Goal: Task Accomplishment & Management: Complete application form

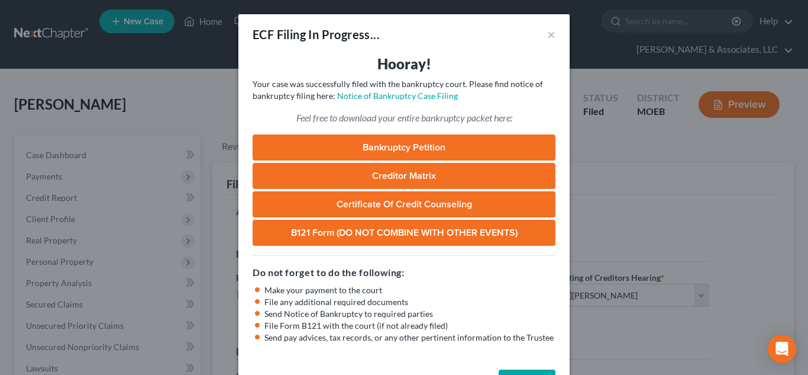
select select "2"
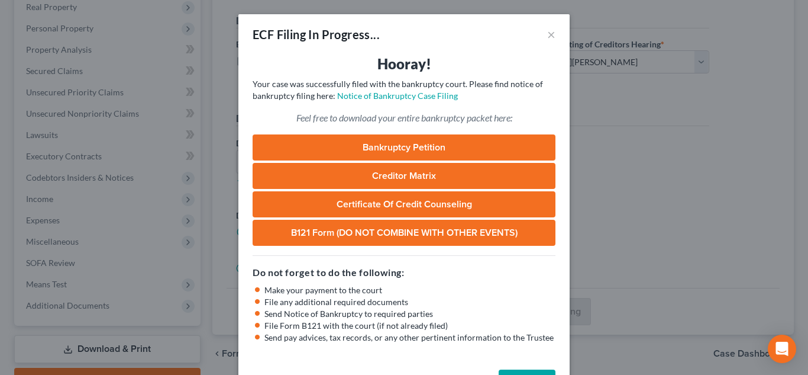
scroll to position [233, 0]
click at [522, 369] on button "Complete!" at bounding box center [527, 381] width 57 height 24
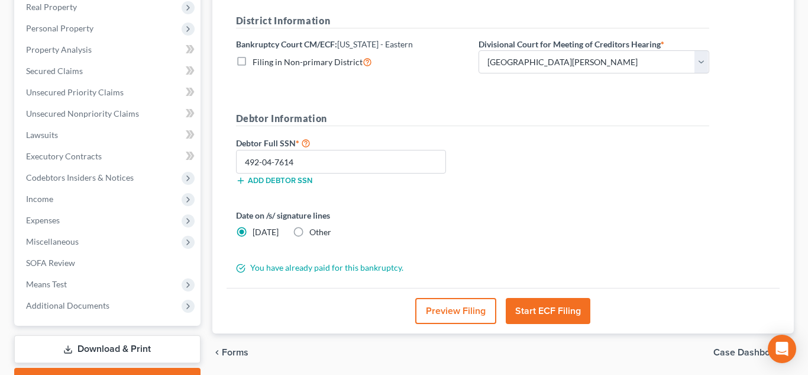
scroll to position [0, 0]
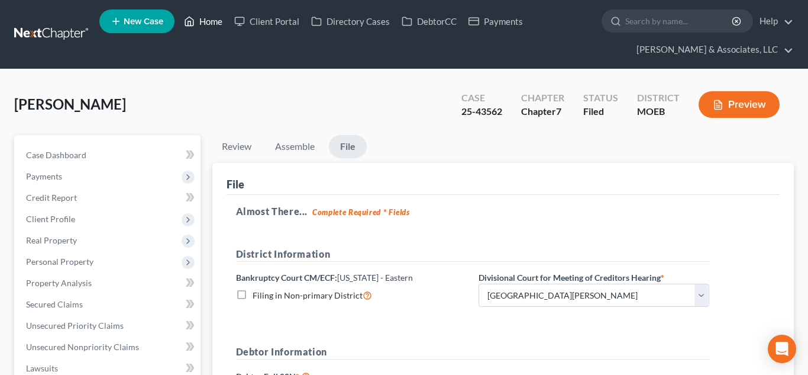
click at [210, 24] on link "Home" at bounding box center [203, 21] width 50 height 21
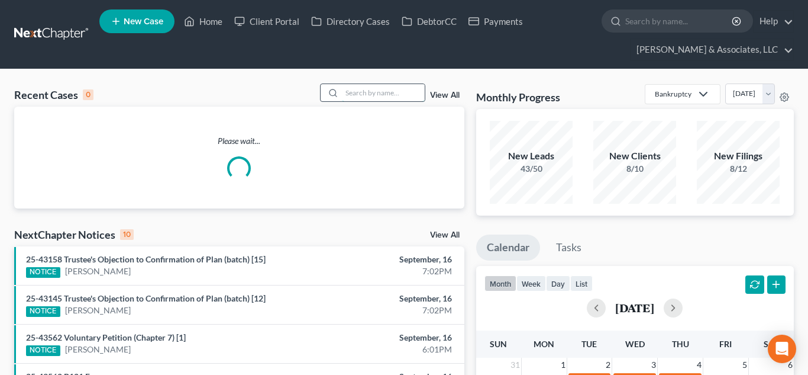
click at [361, 93] on input "search" at bounding box center [383, 92] width 83 height 17
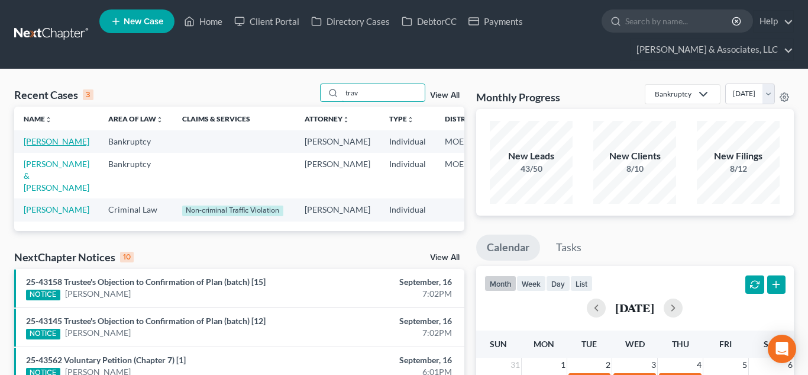
type input "trav"
click at [33, 144] on link "[PERSON_NAME]" at bounding box center [57, 141] width 66 height 10
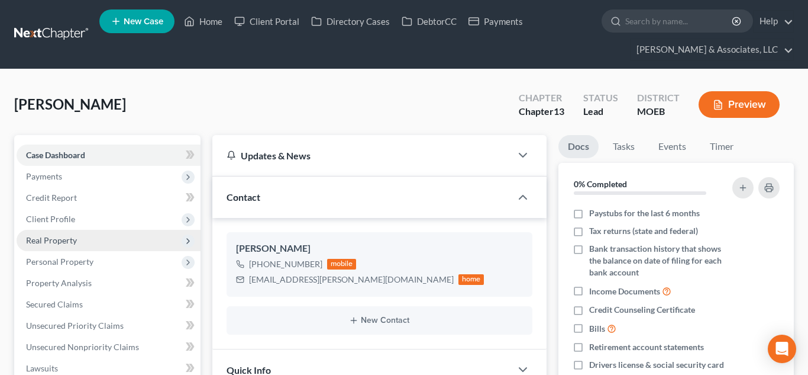
click at [68, 237] on span "Real Property" at bounding box center [51, 240] width 51 height 10
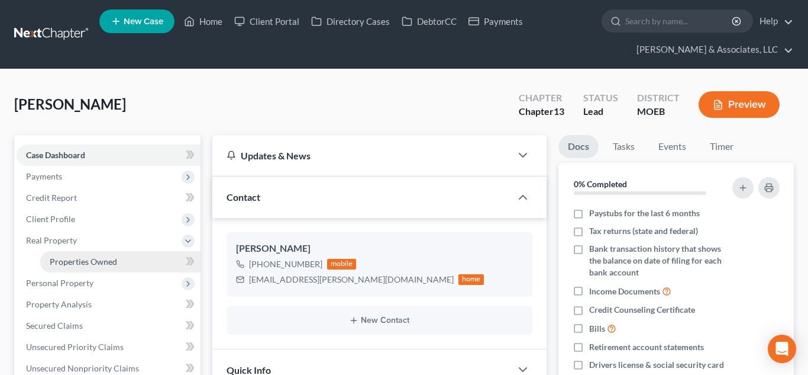
click at [95, 262] on span "Properties Owned" at bounding box center [83, 261] width 67 height 10
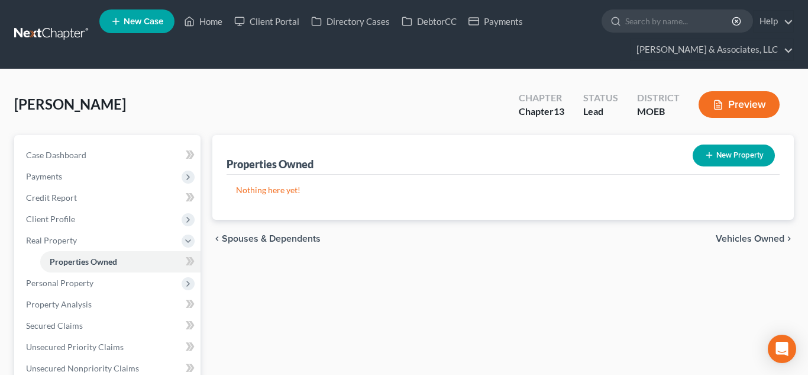
click at [716, 150] on button "New Property" at bounding box center [734, 155] width 82 height 22
select select "26"
select select "100"
select select "0"
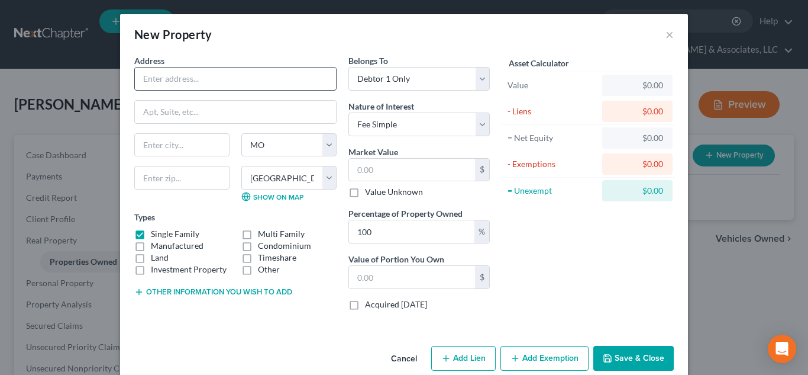
click at [204, 84] on input "text" at bounding box center [235, 78] width 201 height 22
paste input "[STREET_ADDRESS]"
type input "[STREET_ADDRESS]"
type input "63031"
type input "Florissant"
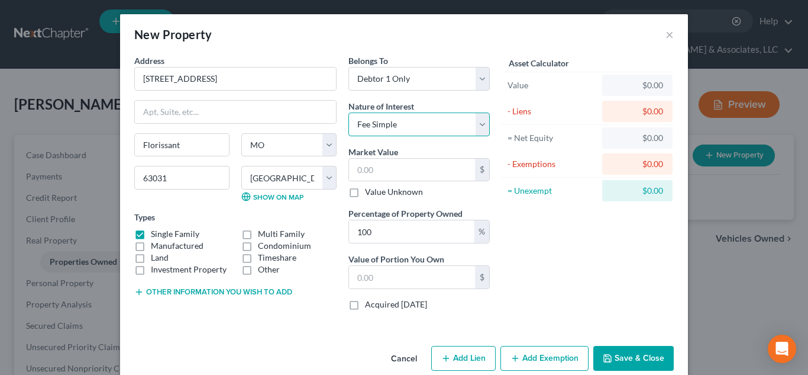
click at [382, 130] on select "Select Fee Simple Joint Tenant Life Estate Equitable Interest Future Interest T…" at bounding box center [419, 124] width 141 height 24
select select "1"
click at [349, 112] on select "Select Fee Simple Joint Tenant Life Estate Equitable Interest Future Interest T…" at bounding box center [419, 124] width 141 height 24
click at [388, 163] on input "text" at bounding box center [412, 170] width 126 height 22
type input "1"
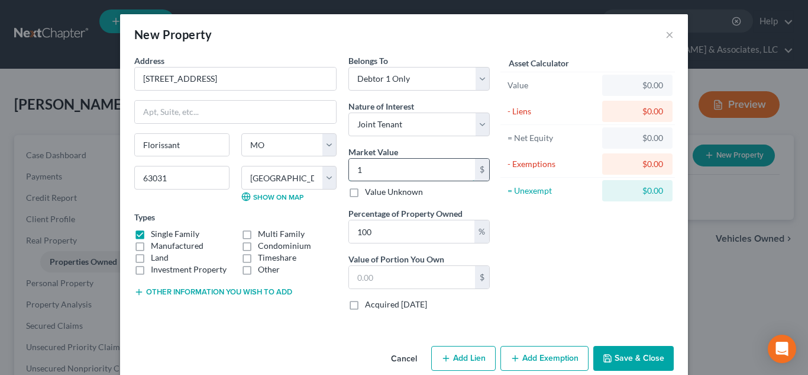
type input "1.00"
type input "180"
type input "180.00"
type input "1800"
type input "1,800.00"
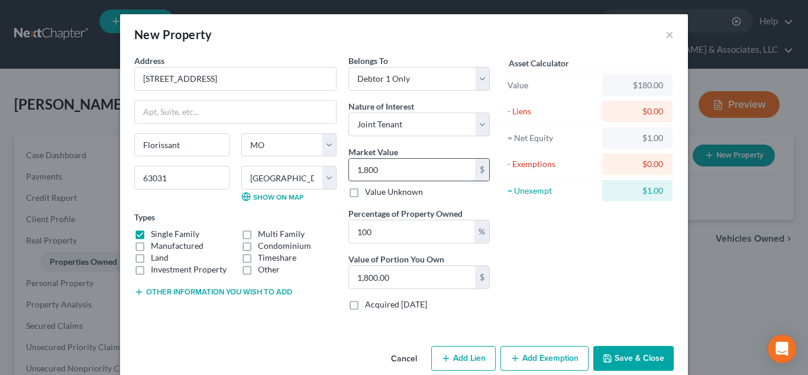
type input "1,8000"
type input "18,000.00"
type input "18,0000"
type input "180,000.00"
type input "180,000"
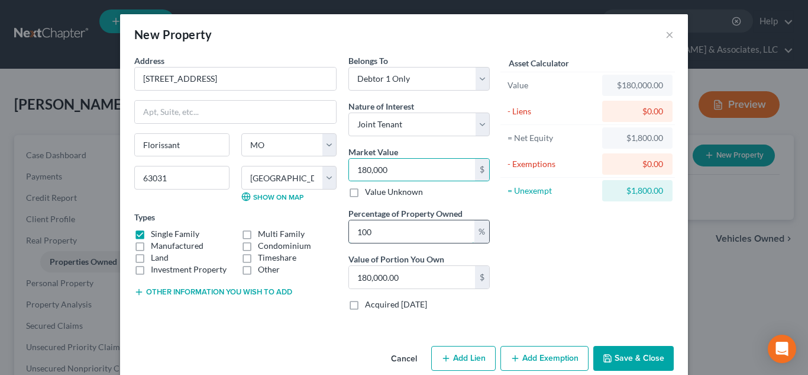
click at [411, 239] on input "100" at bounding box center [411, 231] width 125 height 22
type input "5"
type input "9,000.00"
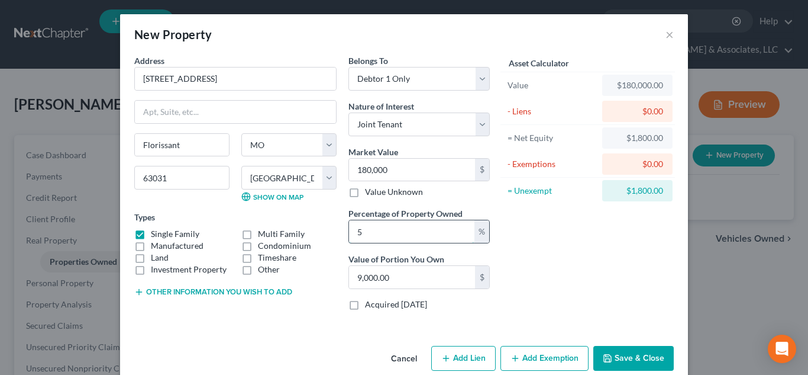
type input "50"
type input "90,000.00"
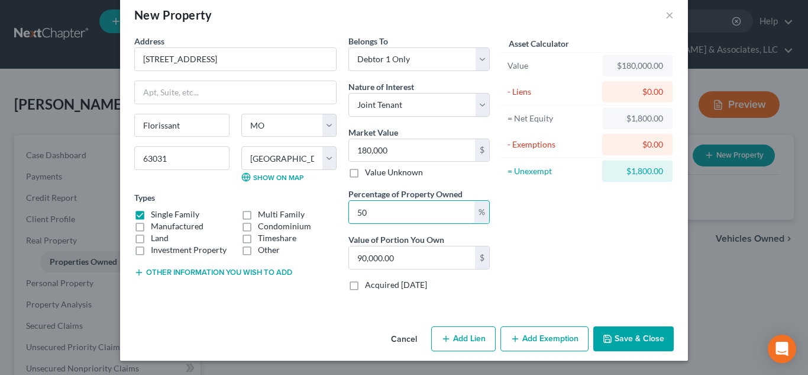
type input "50"
click at [458, 331] on button "Add Lien" at bounding box center [463, 338] width 65 height 25
select select "0"
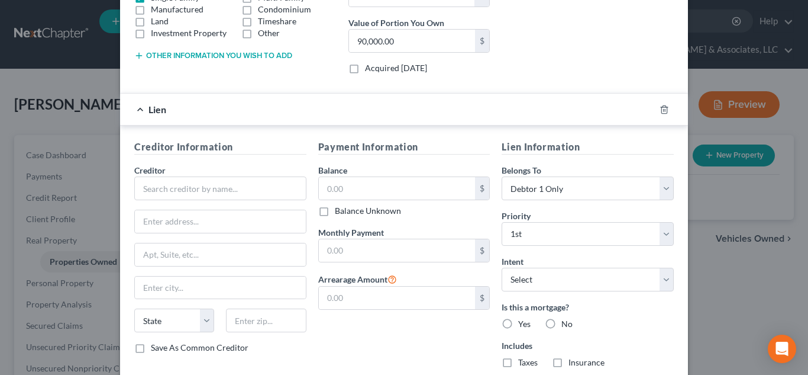
scroll to position [249, 0]
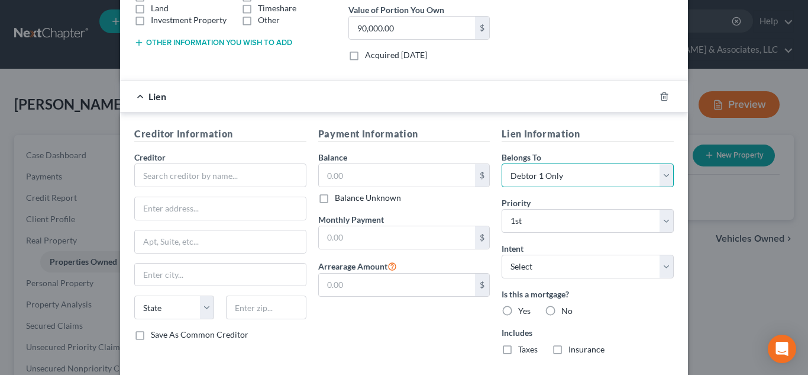
click at [513, 178] on select "Select Debtor 1 Only Debtor 2 Only Debtor 1 And Debtor 2 Only At Least One Of T…" at bounding box center [588, 175] width 172 height 24
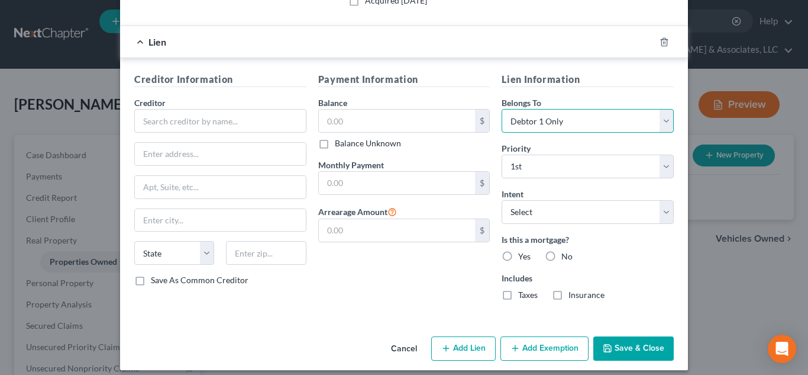
scroll to position [313, 0]
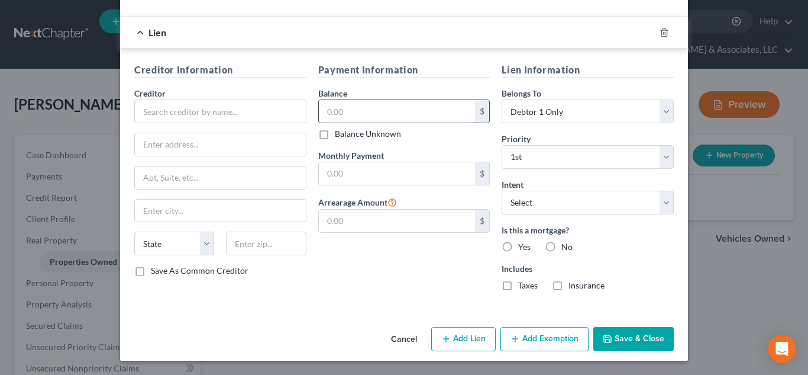
click at [348, 105] on input "text" at bounding box center [397, 111] width 157 height 22
type input "130,000"
click at [407, 259] on div "Payment Information Balance 130,000.00 $ Balance Unknown Balance Undetermined 1…" at bounding box center [404, 181] width 184 height 237
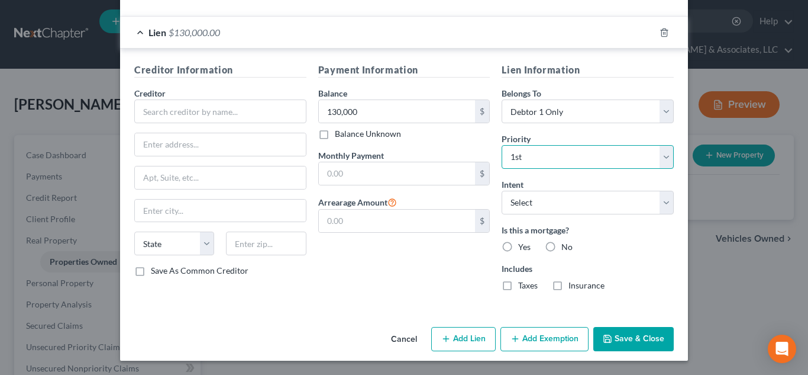
click at [523, 163] on select "Select 1st 2nd 3rd 4th 5th 6th 7th 8th 9th 10th 11th 12th 13th 14th 15th 16th 1…" at bounding box center [588, 157] width 172 height 24
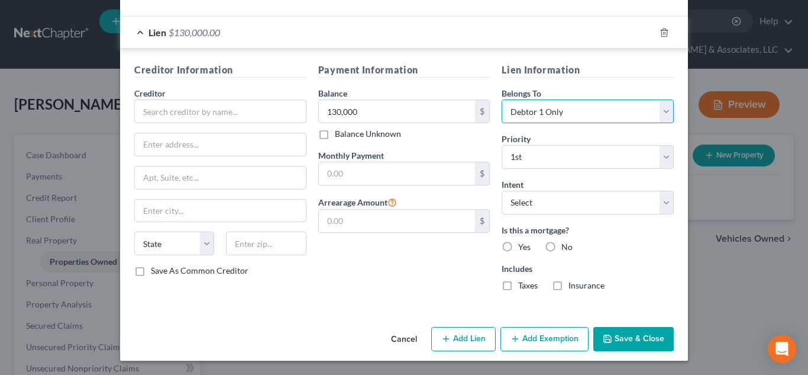
click at [528, 102] on select "Select Debtor 1 Only Debtor 2 Only Debtor 1 And Debtor 2 Only At Least One Of T…" at bounding box center [588, 111] width 172 height 24
select select
click at [502, 99] on select "Select Debtor 1 Only Debtor 2 Only Debtor 1 And Debtor 2 Only At Least One Of T…" at bounding box center [588, 111] width 172 height 24
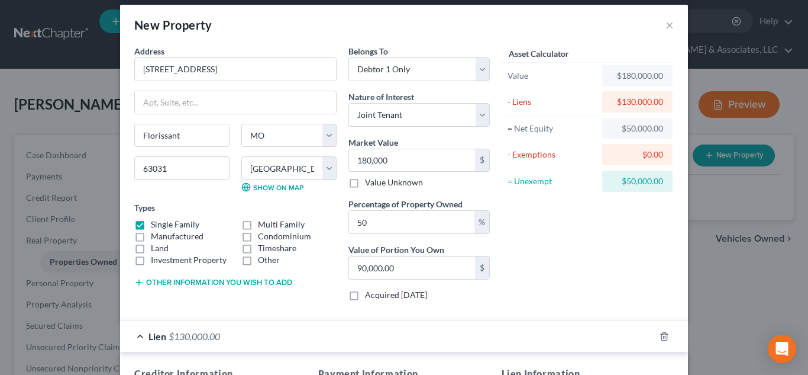
scroll to position [0, 0]
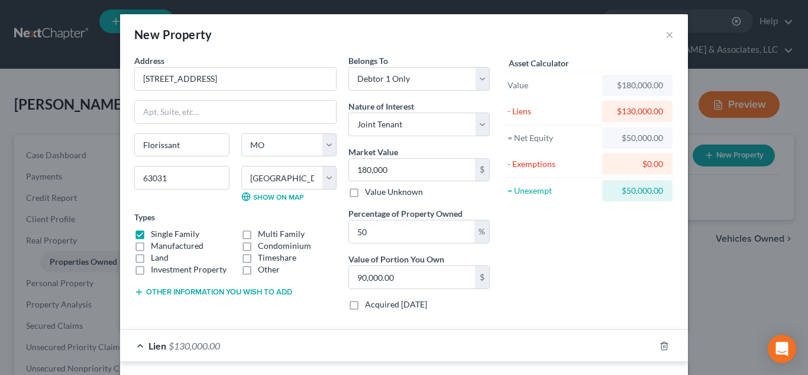
click at [269, 292] on button "Other information you wish to add" at bounding box center [213, 291] width 158 height 9
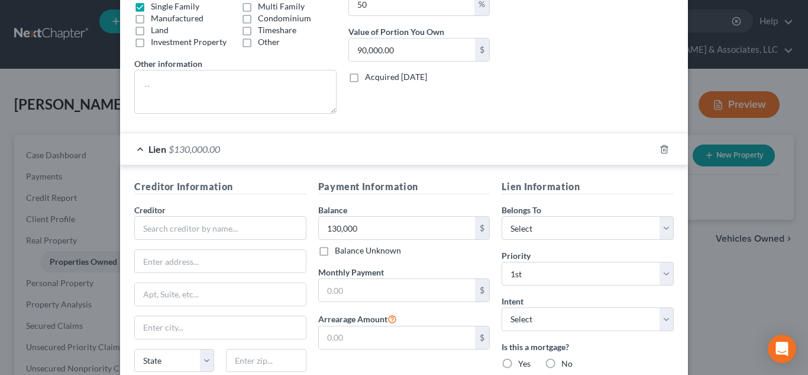
scroll to position [344, 0]
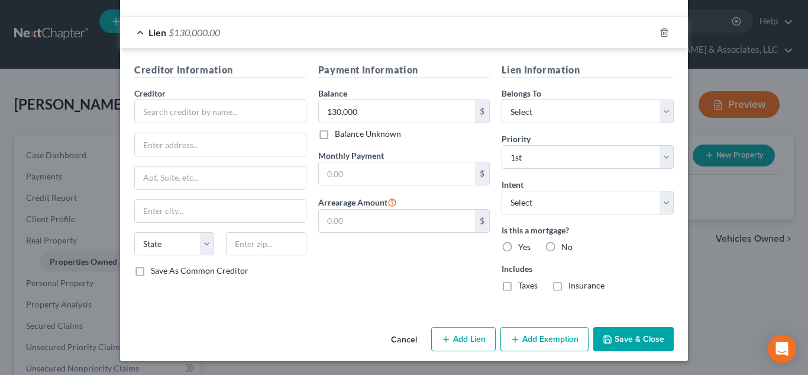
click at [530, 341] on button "Add Exemption" at bounding box center [545, 339] width 88 height 25
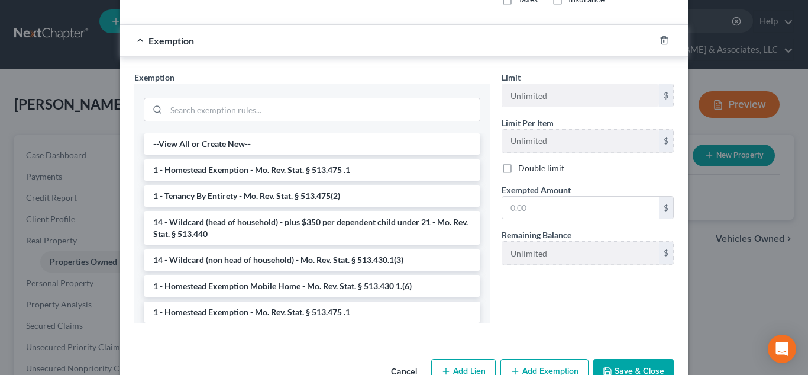
scroll to position [630, 0]
click at [380, 165] on li "1 - Homestead Exemption - Mo. Rev. Stat. § 513.475 .1" at bounding box center [312, 169] width 337 height 21
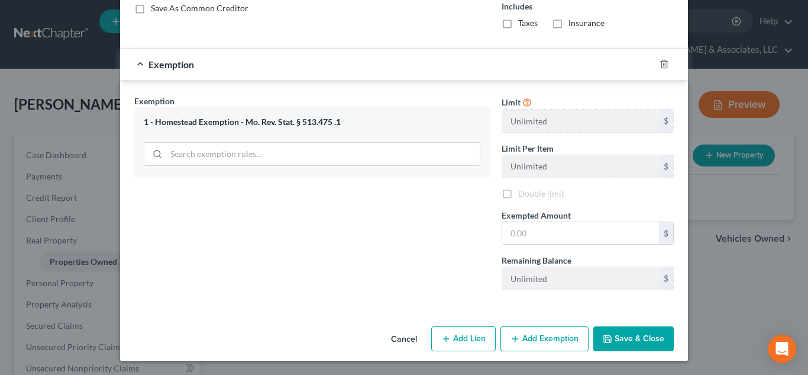
scroll to position [606, 0]
click at [524, 229] on input "text" at bounding box center [580, 233] width 157 height 22
type input "15,000"
click at [639, 337] on button "Save & Close" at bounding box center [634, 338] width 80 height 25
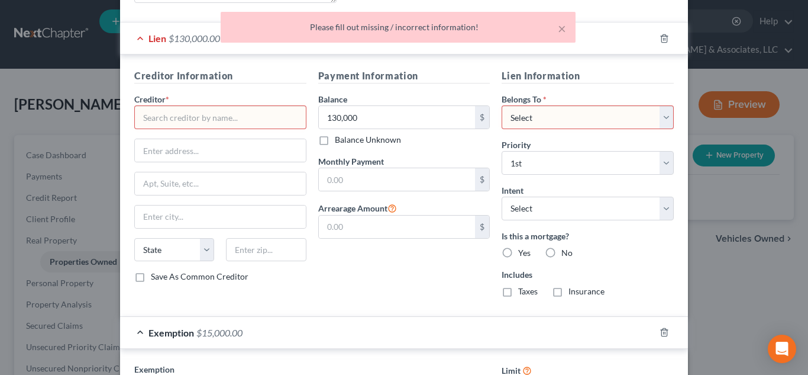
scroll to position [337, 0]
click at [544, 117] on select "Select Debtor 1 Only Debtor 2 Only Debtor 1 And Debtor 2 Only At Least One Of T…" at bounding box center [588, 118] width 172 height 24
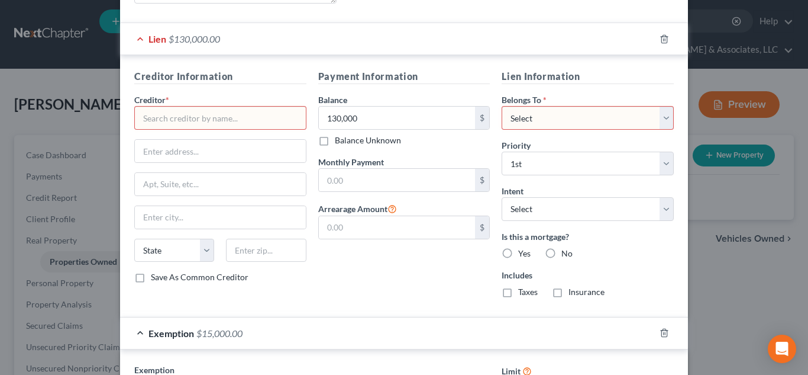
click at [502, 106] on select "Select Debtor 1 Only Debtor 2 Only Debtor 1 And Debtor 2 Only At Least One Of T…" at bounding box center [588, 118] width 172 height 24
click at [523, 128] on select "Select Debtor 1 Only Debtor 2 Only Debtor 1 And Debtor 2 Only At Least One Of T…" at bounding box center [588, 118] width 172 height 24
select select "1"
click at [502, 106] on select "Select Debtor 1 Only Debtor 2 Only Debtor 1 And Debtor 2 Only At Least One Of T…" at bounding box center [588, 118] width 172 height 24
click at [245, 111] on input "text" at bounding box center [220, 118] width 172 height 24
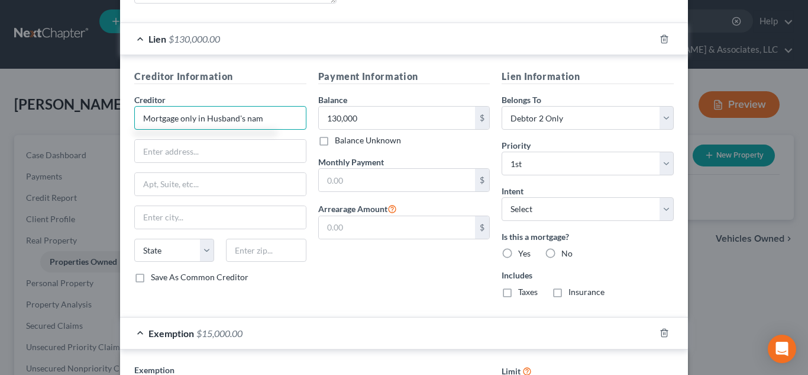
type input "Mortgage only in Husband's name"
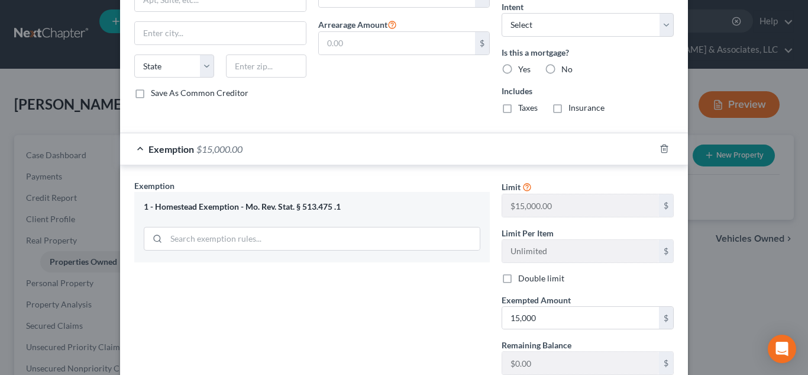
scroll to position [606, 0]
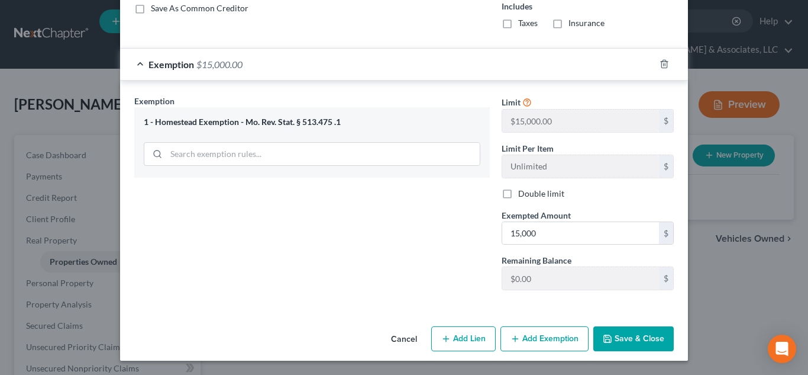
click at [614, 333] on button "Save & Close" at bounding box center [634, 338] width 80 height 25
